Goal: Information Seeking & Learning: Learn about a topic

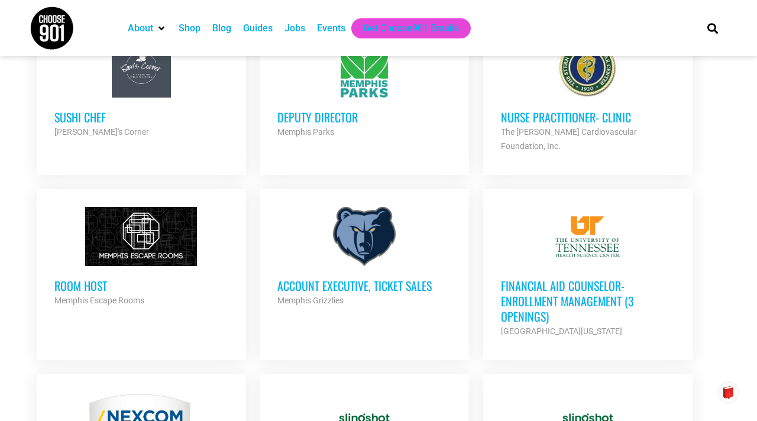
scroll to position [872, 0]
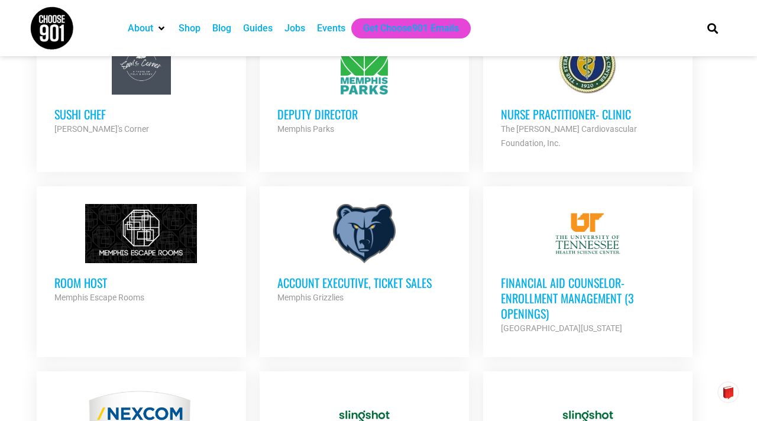
click at [380, 243] on div at bounding box center [364, 233] width 174 height 59
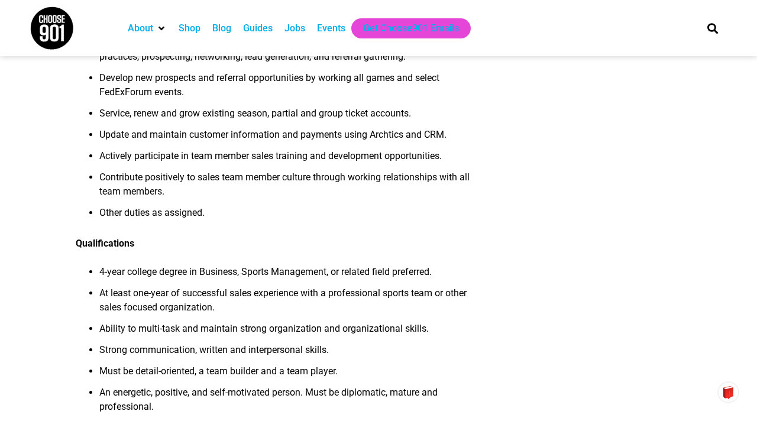
scroll to position [415, 0]
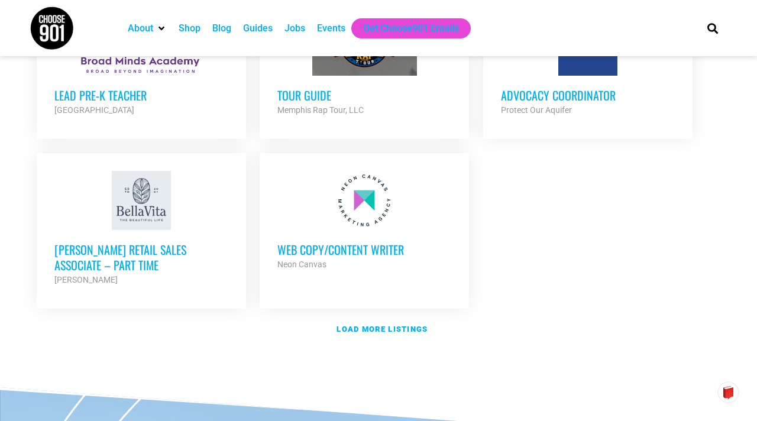
scroll to position [1406, 0]
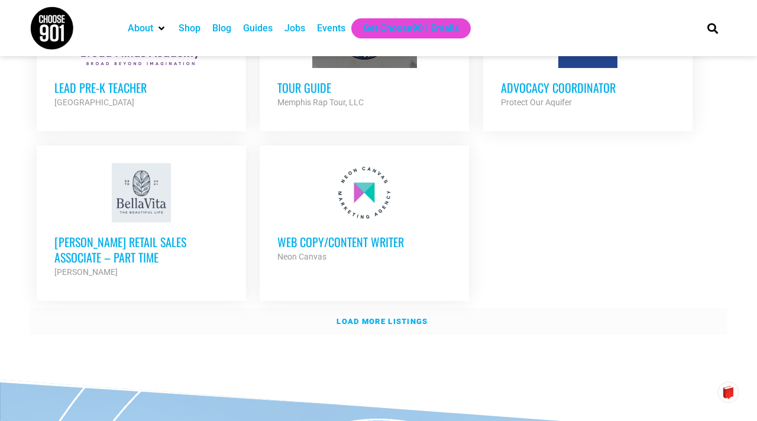
click at [394, 317] on strong "Load more listings" at bounding box center [382, 321] width 91 height 9
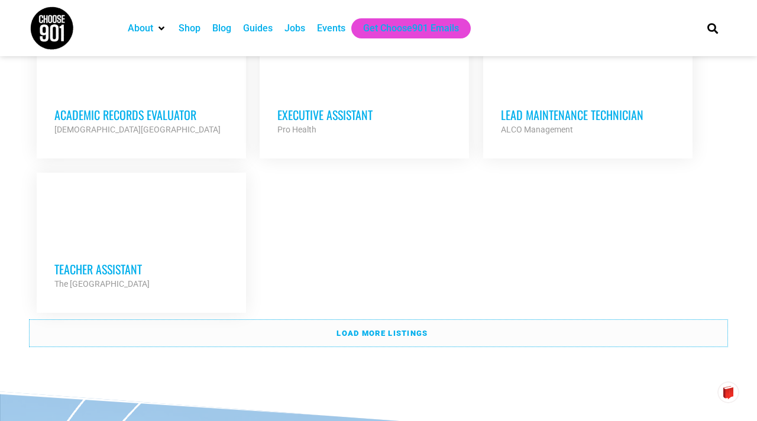
scroll to position [2582, 0]
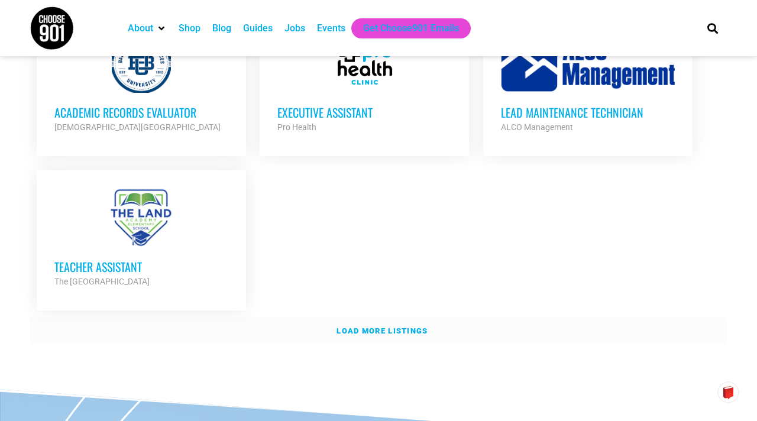
click at [441, 318] on link "Load more listings" at bounding box center [379, 331] width 698 height 27
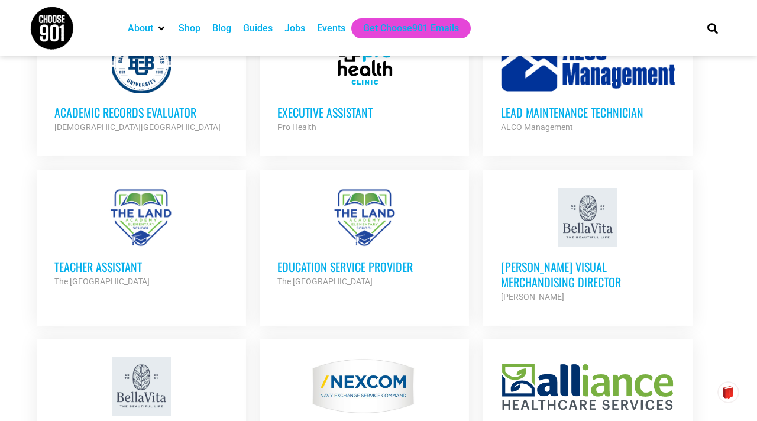
click at [160, 247] on div "Teacher Assistant The Land Academy Elementary School Partner Org" at bounding box center [141, 267] width 174 height 41
